Goal: Task Accomplishment & Management: Manage account settings

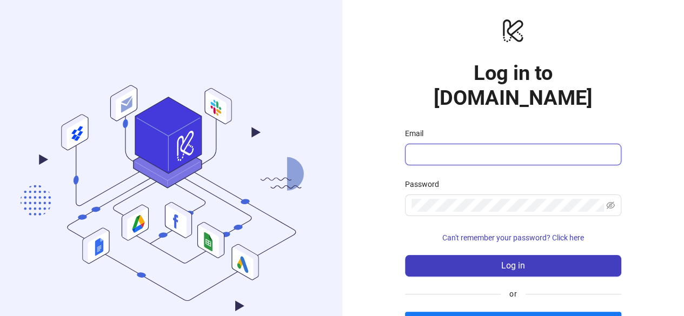
click at [433, 148] on input "Email" at bounding box center [511, 154] width 201 height 13
type input "**********"
click at [456, 195] on span at bounding box center [513, 206] width 216 height 22
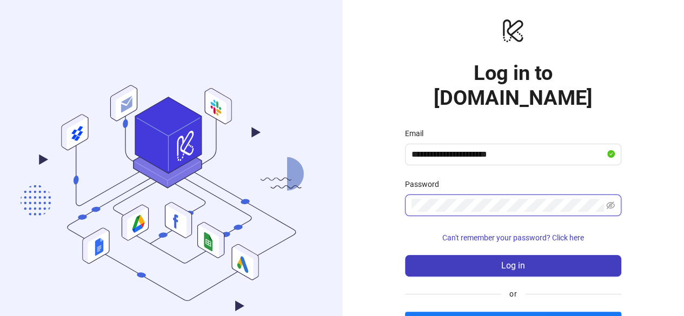
click at [405, 255] on button "Log in" at bounding box center [513, 266] width 216 height 22
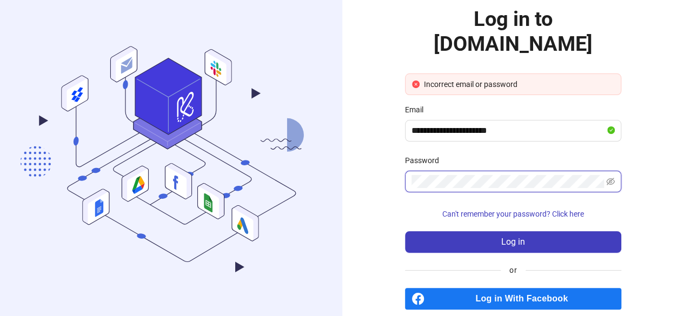
scroll to position [55, 0]
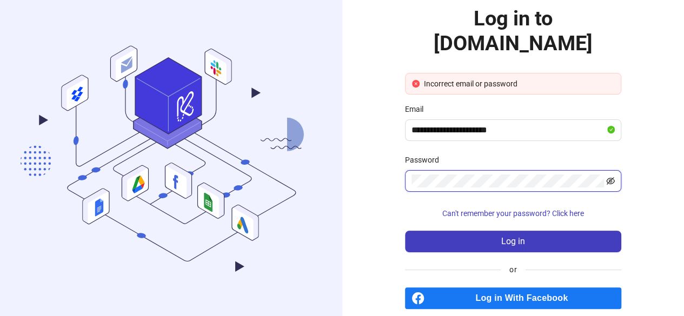
click at [614, 177] on icon "eye-invisible" at bounding box center [610, 181] width 9 height 9
click at [405, 231] on button "Log in" at bounding box center [513, 242] width 216 height 22
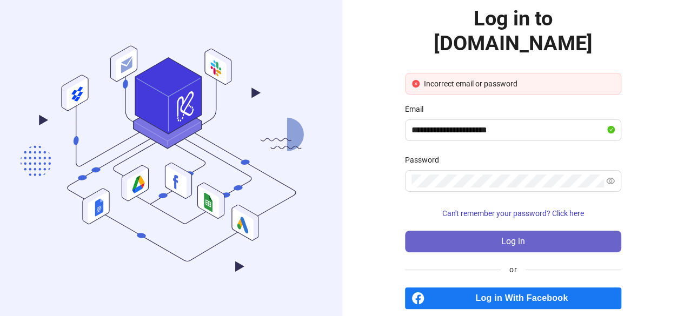
click at [562, 231] on button "Log in" at bounding box center [513, 242] width 216 height 22
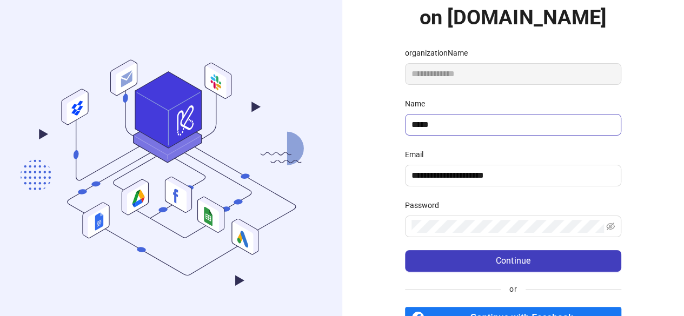
scroll to position [81, 0]
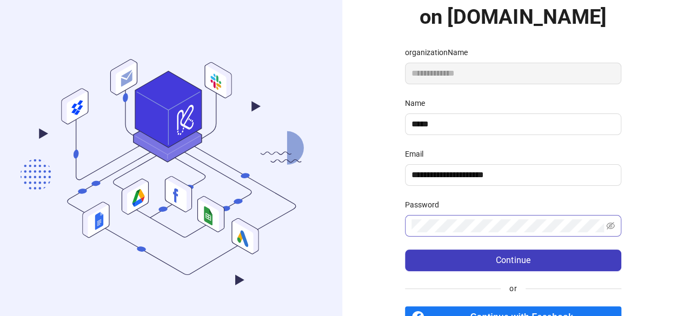
click at [439, 216] on span at bounding box center [513, 226] width 216 height 22
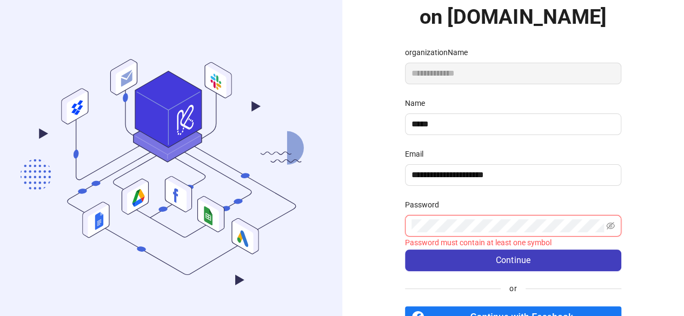
click at [405, 250] on button "Continue" at bounding box center [513, 261] width 216 height 22
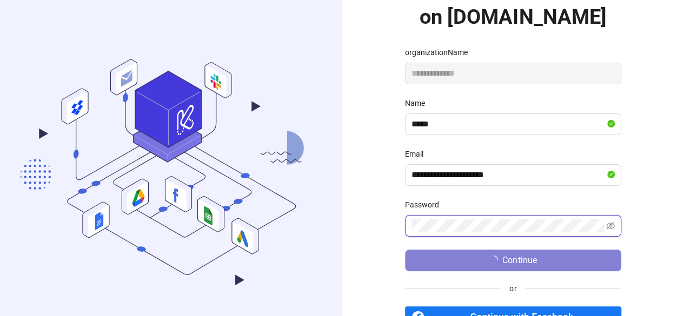
scroll to position [96, 0]
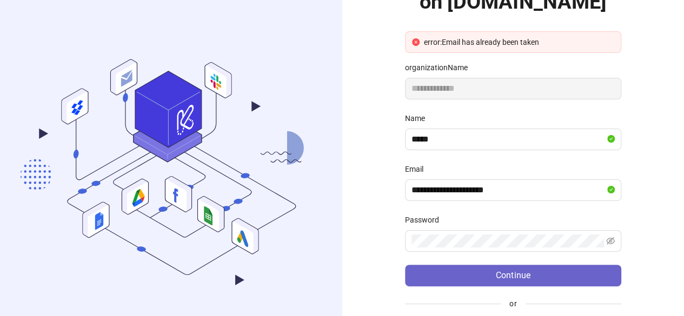
click at [500, 282] on button "Continue" at bounding box center [513, 276] width 216 height 22
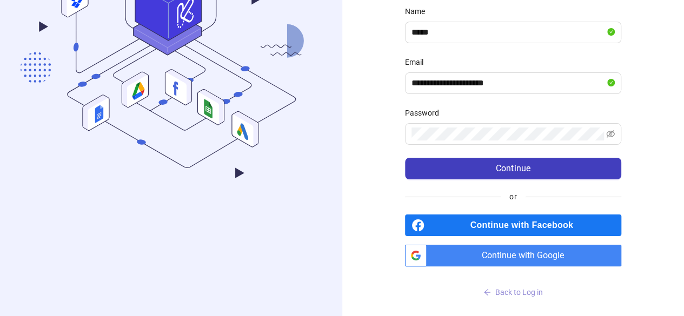
click at [523, 290] on span "Back to Log in" at bounding box center [519, 292] width 48 height 9
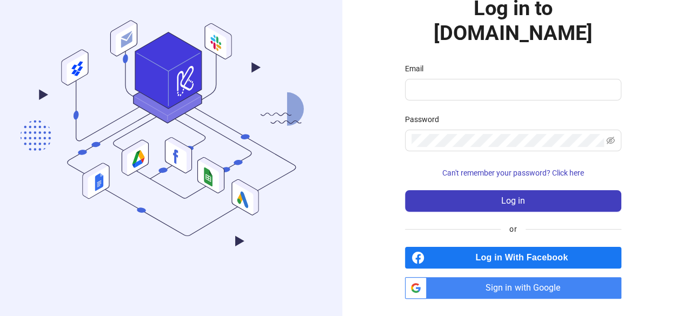
scroll to position [39, 0]
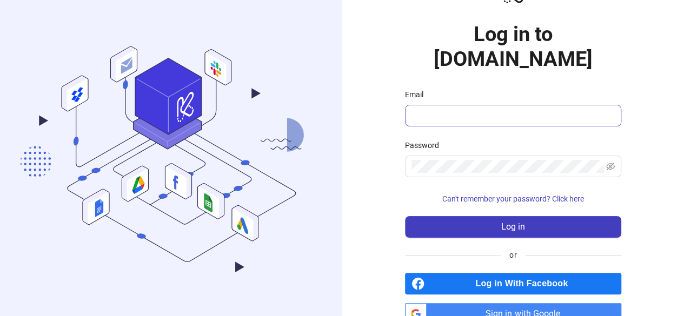
click at [418, 105] on span at bounding box center [513, 116] width 216 height 22
click at [433, 109] on input "Email" at bounding box center [511, 115] width 201 height 13
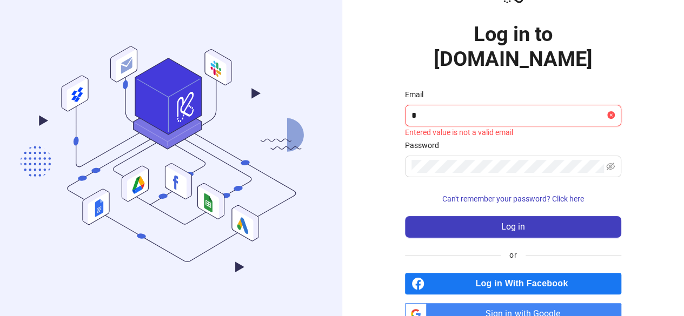
type input "**********"
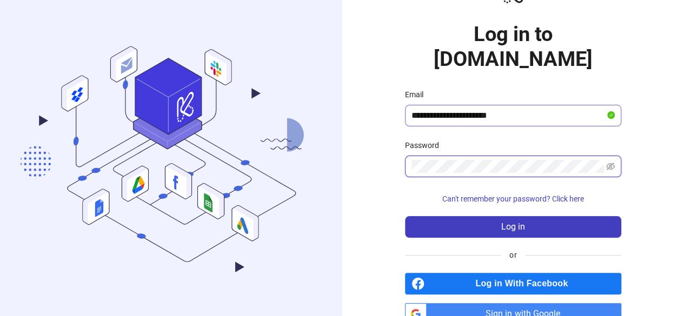
click at [405, 216] on button "Log in" at bounding box center [513, 227] width 216 height 22
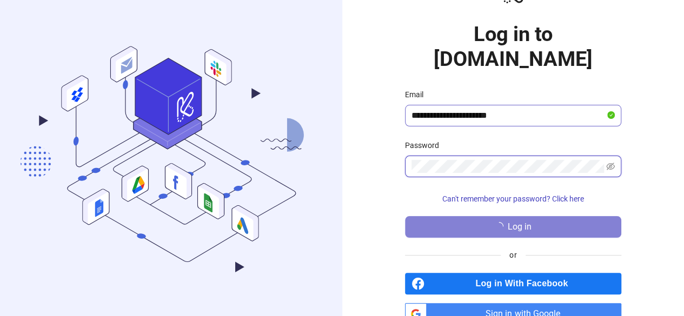
scroll to position [54, 0]
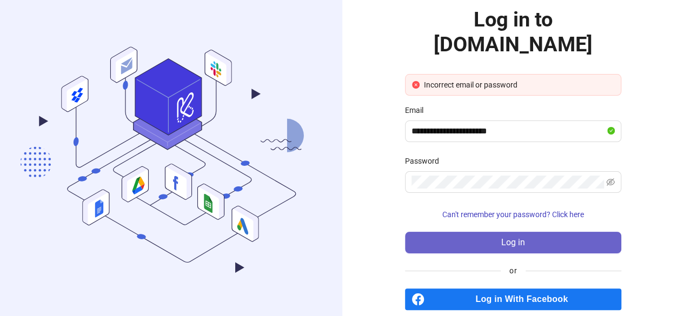
click at [512, 232] on button "Log in" at bounding box center [513, 243] width 216 height 22
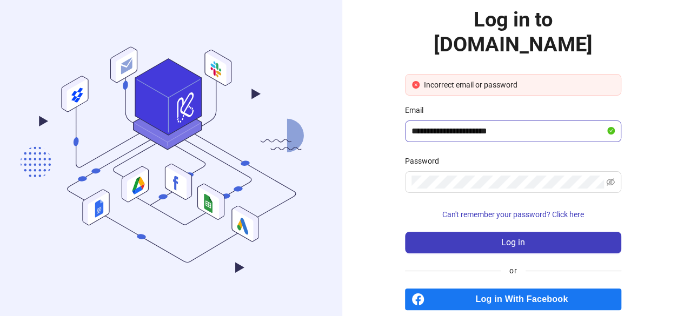
scroll to position [69, 0]
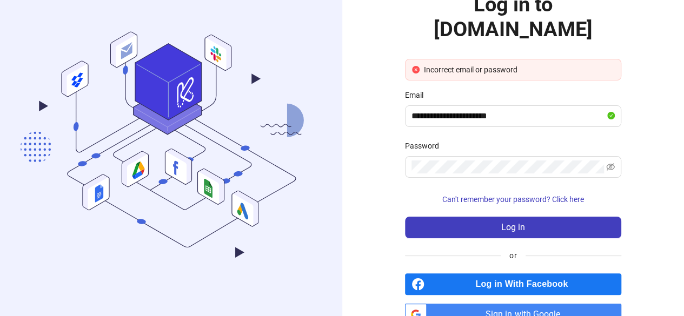
click at [493, 304] on span "Sign in with Google" at bounding box center [526, 315] width 190 height 22
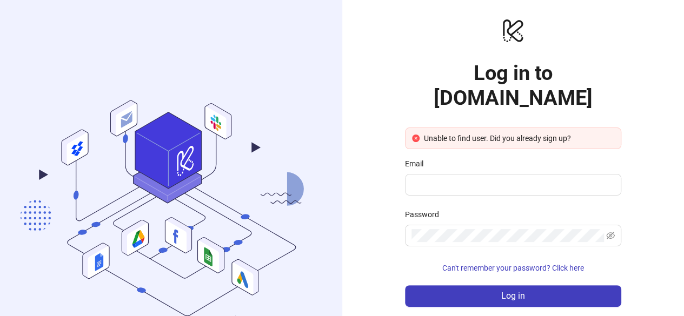
scroll to position [69, 0]
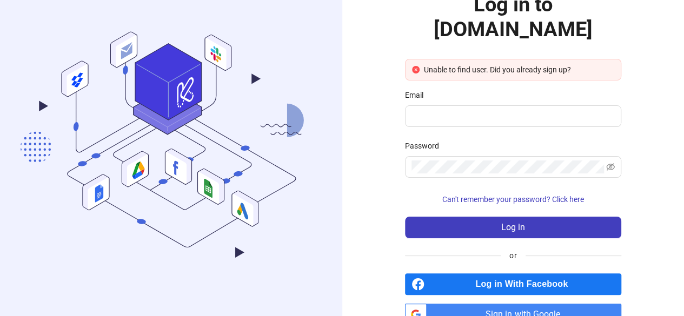
click at [486, 304] on span "Sign in with Google" at bounding box center [526, 315] width 190 height 22
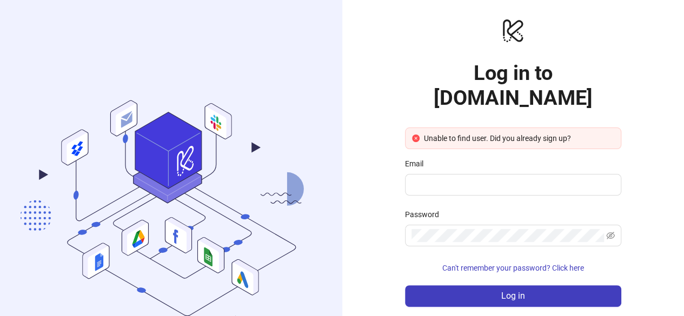
scroll to position [69, 0]
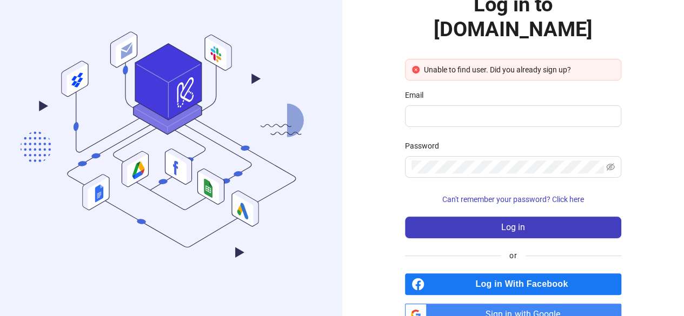
click at [490, 304] on span "Sign in with Google" at bounding box center [526, 315] width 190 height 22
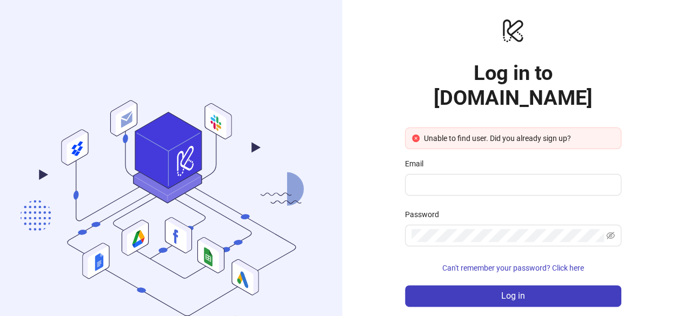
scroll to position [69, 0]
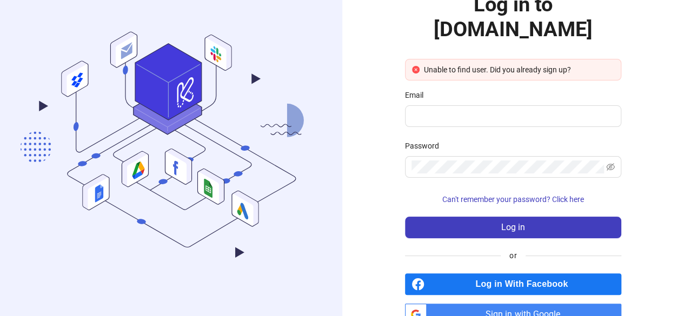
click at [505, 304] on span "Sign in with Google" at bounding box center [526, 315] width 190 height 22
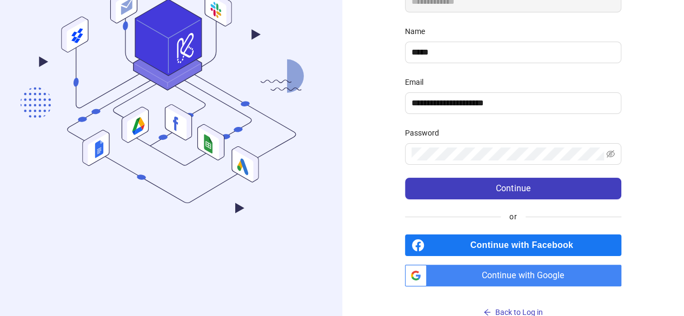
scroll to position [173, 0]
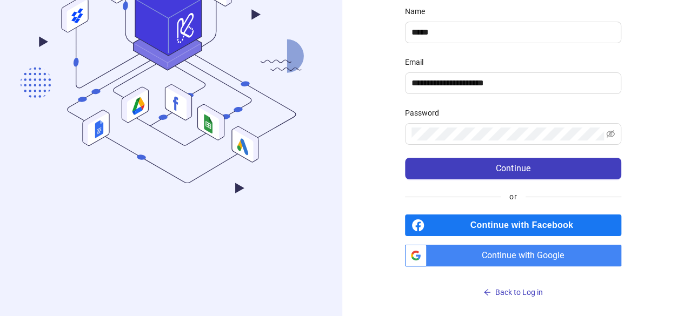
click at [485, 253] on span "Continue with Google" at bounding box center [526, 256] width 190 height 22
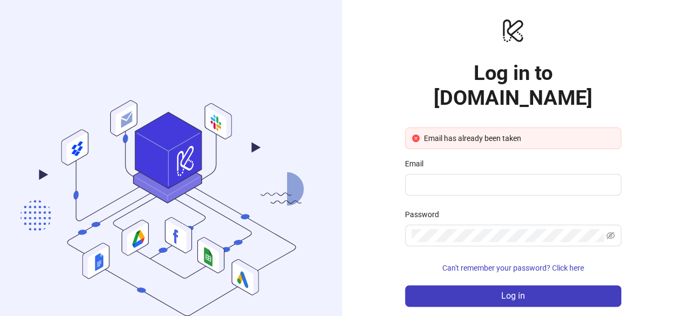
scroll to position [69, 0]
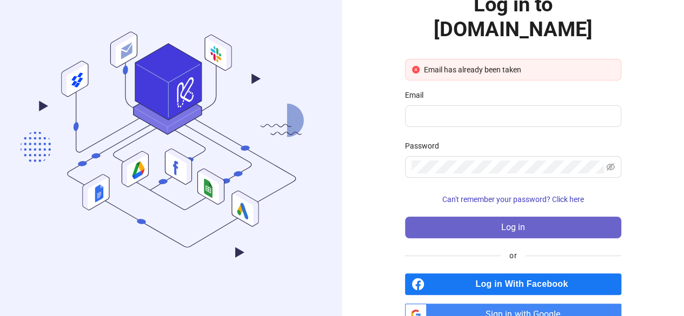
click at [445, 217] on button "Log in" at bounding box center [513, 228] width 216 height 22
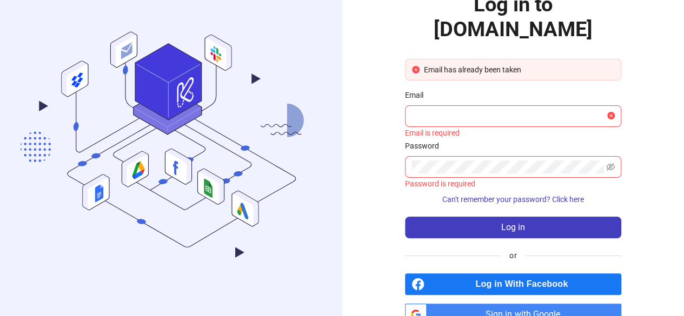
click at [437, 89] on div "Email" at bounding box center [513, 97] width 216 height 16
click at [438, 110] on input "Email" at bounding box center [507, 116] width 193 height 13
type input "**********"
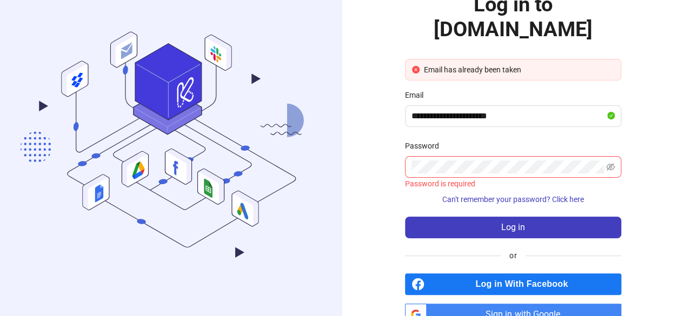
click at [451, 140] on div "Password" at bounding box center [513, 148] width 216 height 16
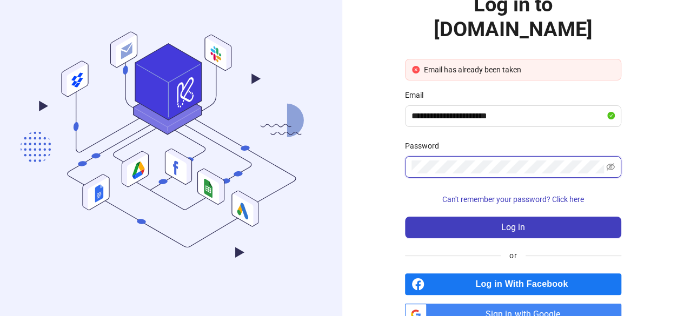
click at [405, 217] on button "Log in" at bounding box center [513, 228] width 216 height 22
click at [609, 163] on icon "eye-invisible" at bounding box center [610, 167] width 9 height 8
click at [526, 195] on span "Can't remember your password? Click here" at bounding box center [513, 199] width 142 height 9
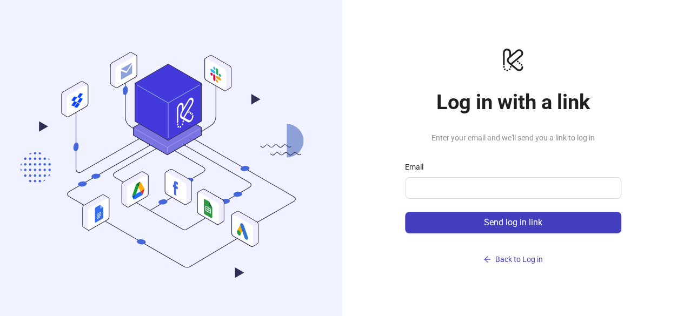
click at [433, 198] on form "Email Send log in link" at bounding box center [513, 197] width 216 height 72
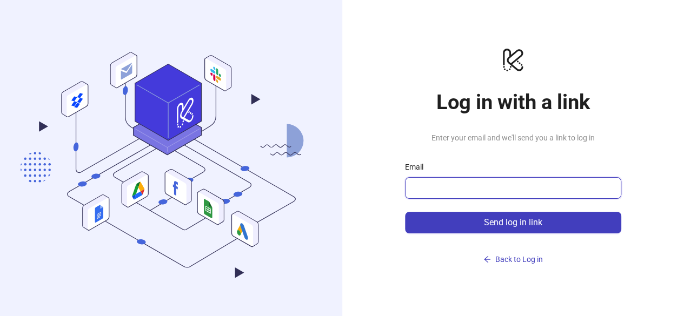
click at [437, 185] on input "Email" at bounding box center [511, 188] width 201 height 13
type input "**********"
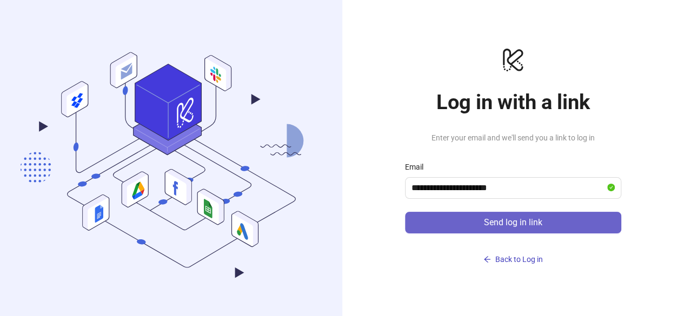
click at [471, 213] on button "Send log in link" at bounding box center [513, 223] width 216 height 22
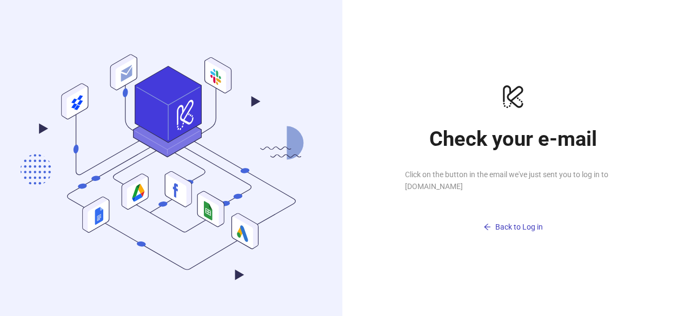
scroll to position [2, 0]
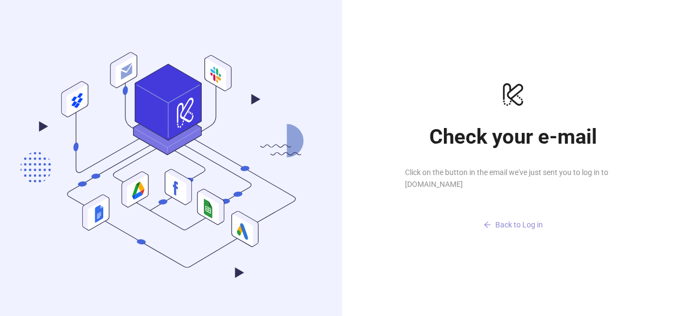
click at [507, 224] on span "Back to Log in" at bounding box center [519, 224] width 48 height 9
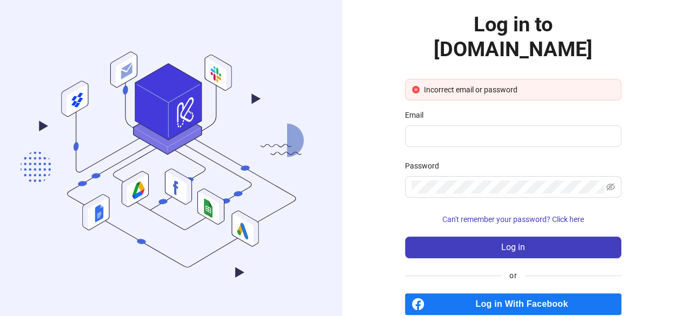
scroll to position [69, 0]
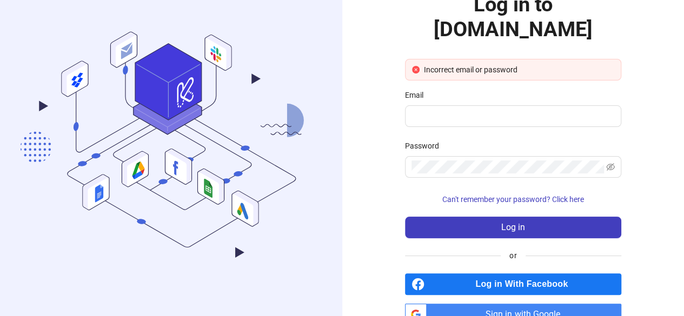
click at [545, 304] on span "Sign in with Google" at bounding box center [526, 315] width 190 height 22
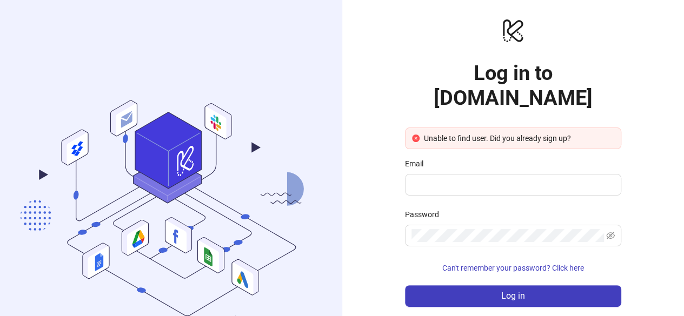
scroll to position [69, 0]
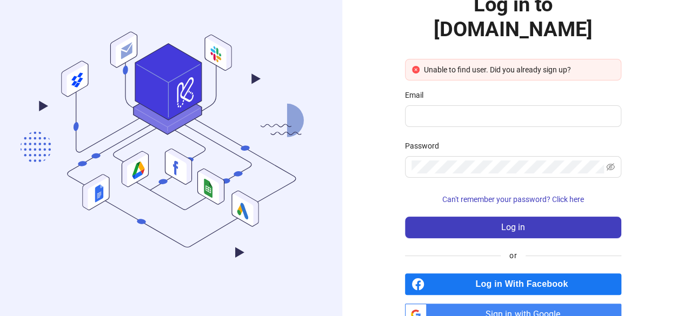
click at [466, 103] on form "Unable to find user. Did you already sign up? Email Password Can't remember you…" at bounding box center [513, 148] width 216 height 179
click at [463, 105] on span at bounding box center [513, 116] width 216 height 22
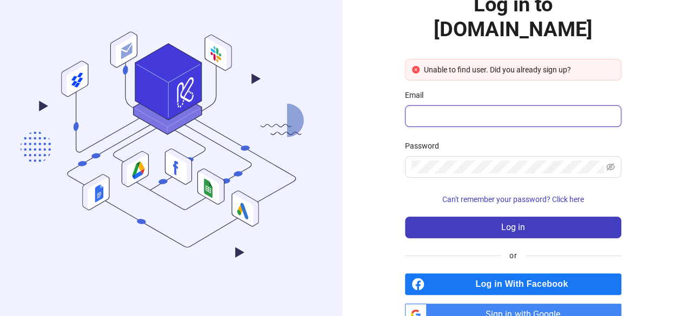
click at [460, 110] on input "Email" at bounding box center [511, 116] width 201 height 13
type input "**********"
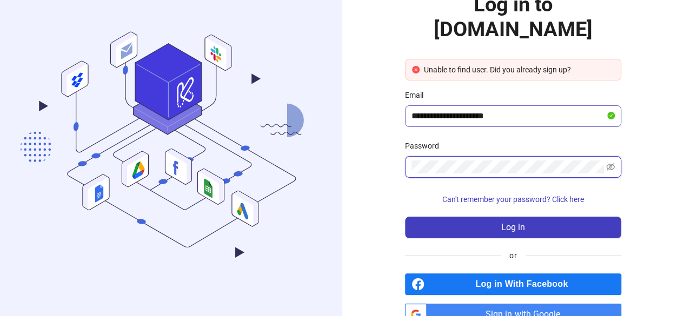
click at [405, 217] on button "Log in" at bounding box center [513, 228] width 216 height 22
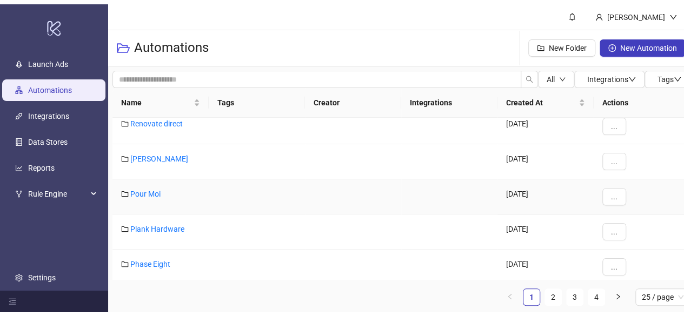
scroll to position [741, 0]
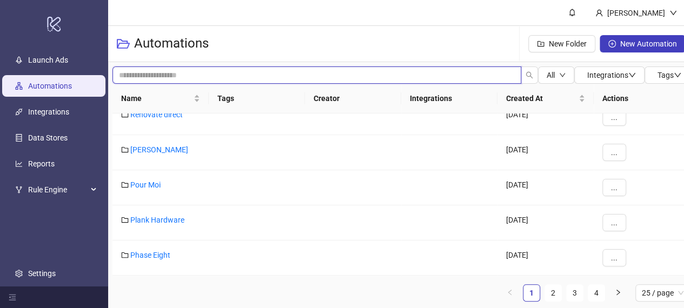
click at [189, 75] on input "search" at bounding box center [316, 74] width 409 height 17
type input "******"
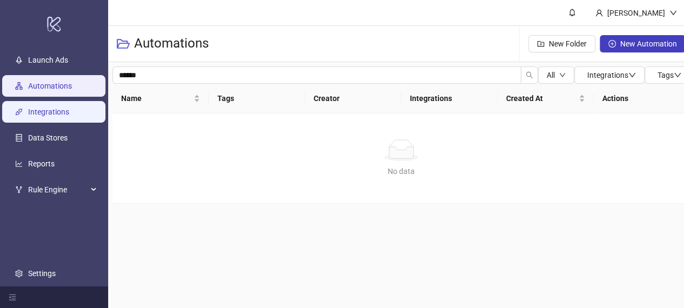
click at [69, 112] on link "Integrations" at bounding box center [48, 112] width 41 height 9
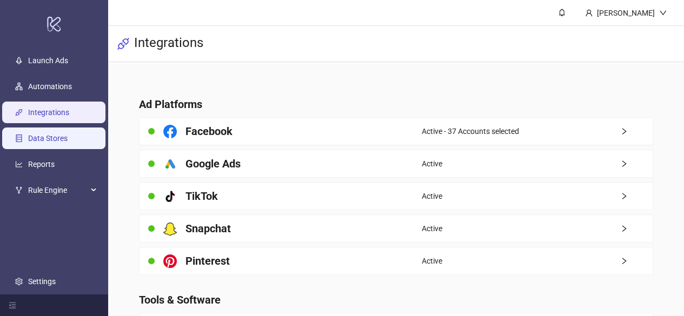
click at [66, 143] on link "Data Stores" at bounding box center [47, 138] width 39 height 9
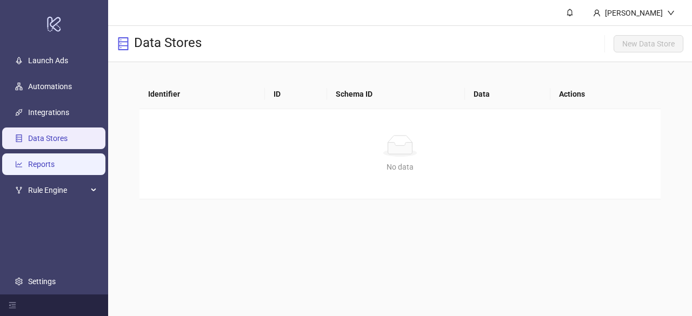
click at [55, 166] on link "Reports" at bounding box center [41, 164] width 26 height 9
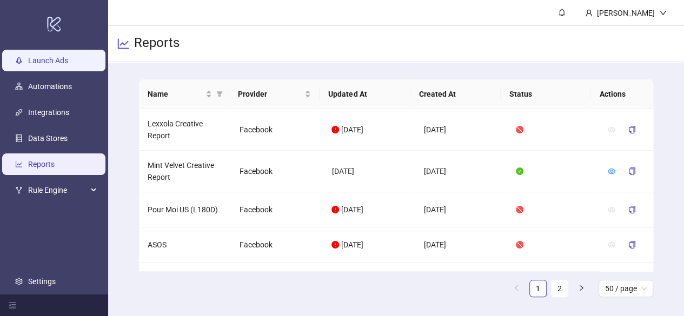
click at [57, 65] on link "Launch Ads" at bounding box center [48, 60] width 40 height 9
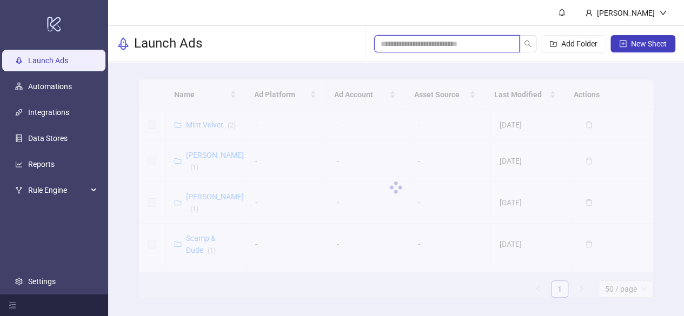
click at [399, 48] on input "search" at bounding box center [442, 44] width 124 height 12
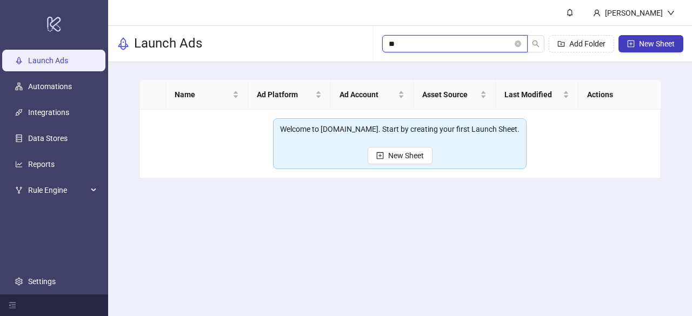
type input "*"
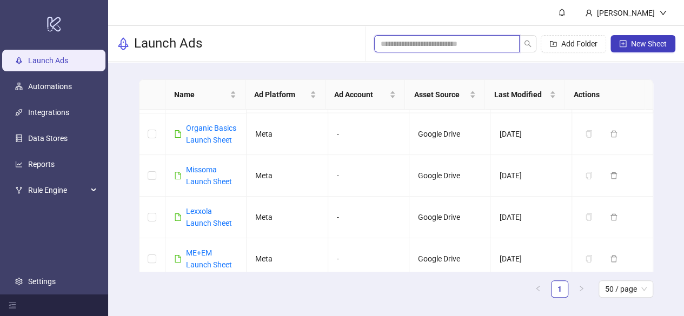
scroll to position [7, 0]
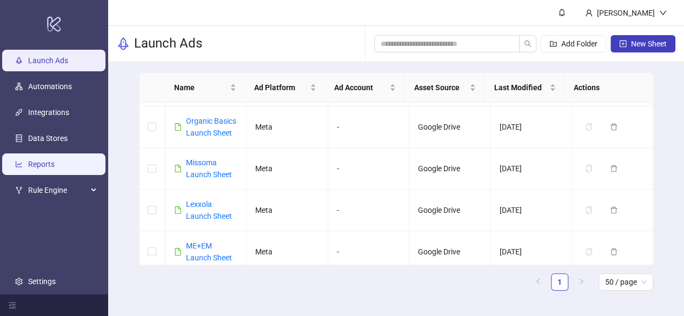
click at [46, 164] on link "Reports" at bounding box center [41, 164] width 26 height 9
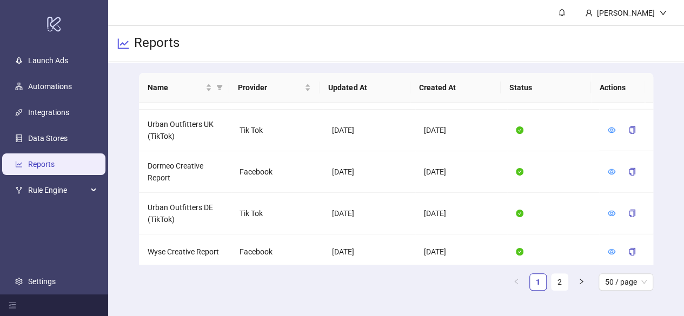
scroll to position [1613, 0]
